Goal: Contribute content: Add original content to the website for others to see

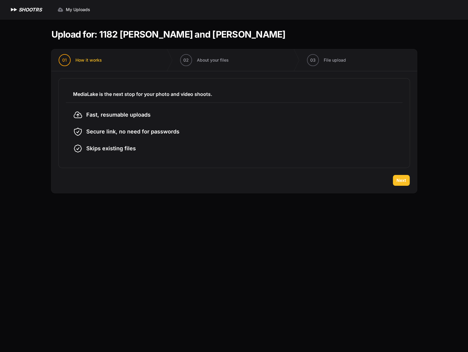
click at [400, 184] on button "Next" at bounding box center [401, 180] width 17 height 11
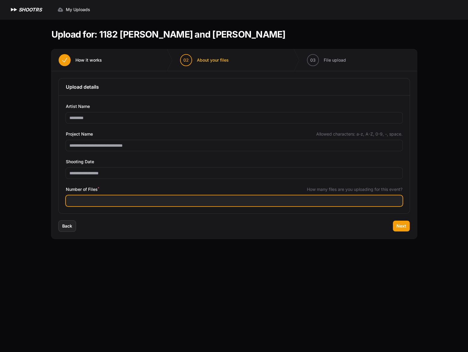
click at [175, 198] on input "Number of Files *" at bounding box center [234, 200] width 337 height 11
type input "***"
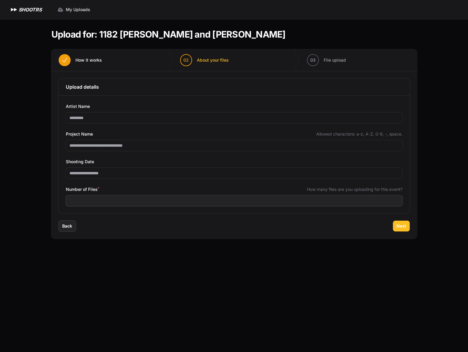
click at [401, 228] on span "Next" at bounding box center [402, 226] width 10 height 6
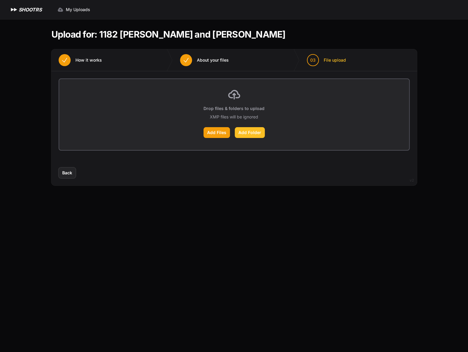
click at [247, 134] on label "Add Folder" at bounding box center [250, 132] width 30 height 11
click at [0, 0] on input "Add Folder" at bounding box center [0, 0] width 0 height 0
